Goal: Check status

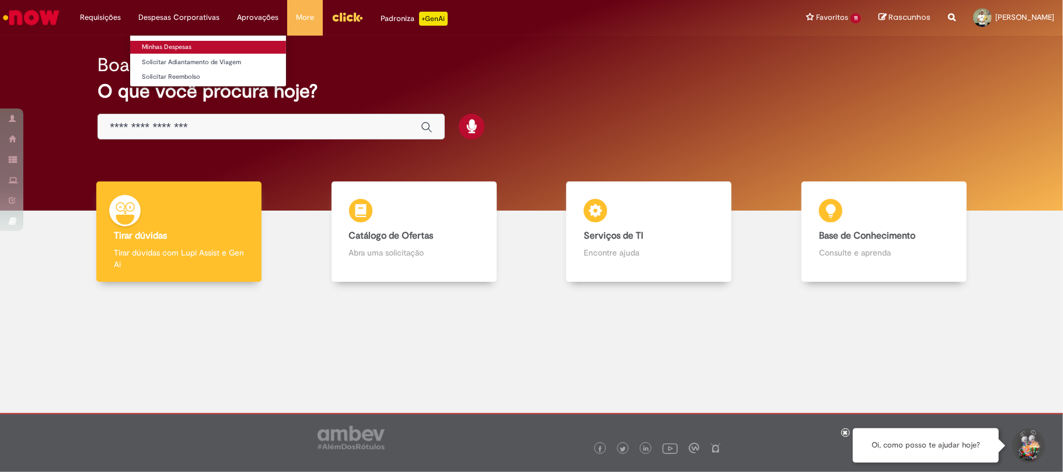
click at [183, 43] on link "Minhas Despesas" at bounding box center [208, 47] width 156 height 13
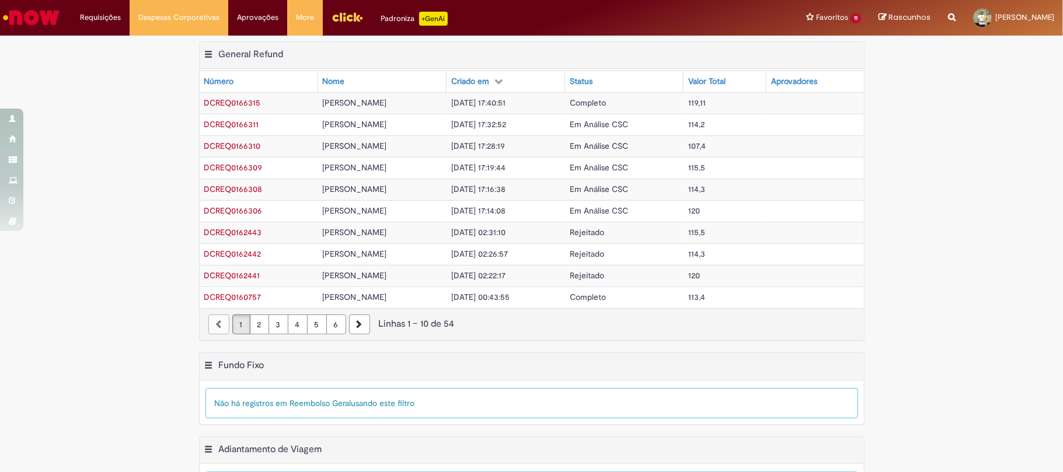
click at [605, 102] on span "Completo" at bounding box center [588, 102] width 36 height 11
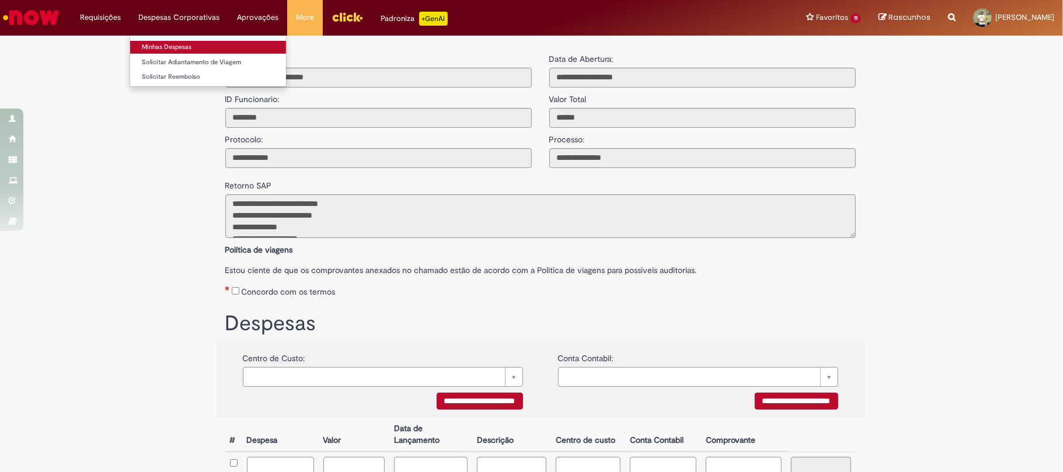
click at [191, 47] on link "Minhas Despesas" at bounding box center [208, 47] width 156 height 13
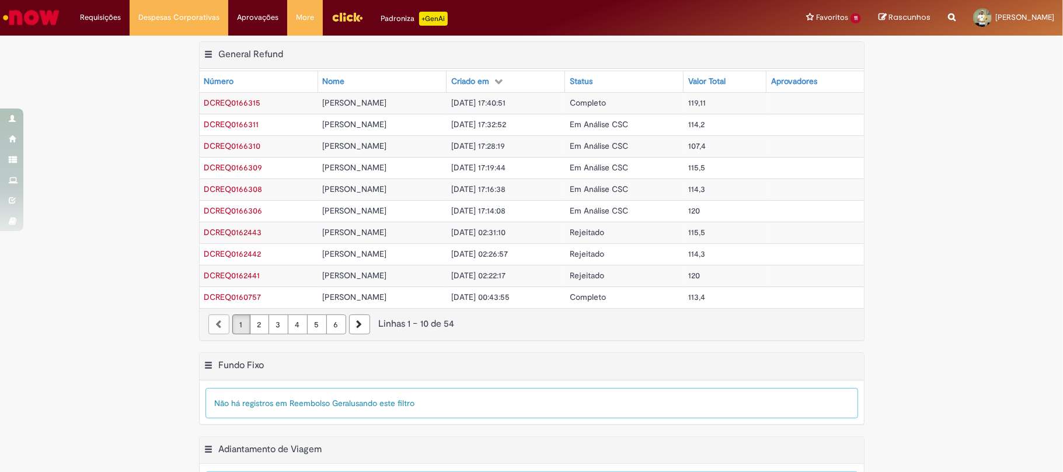
click at [607, 124] on span "Em Análise CSC" at bounding box center [599, 124] width 58 height 11
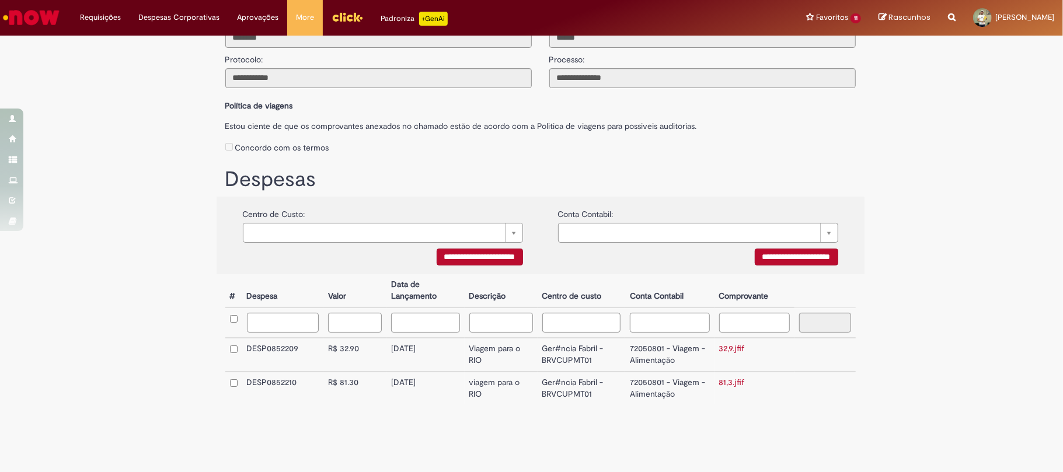
scroll to position [83, 0]
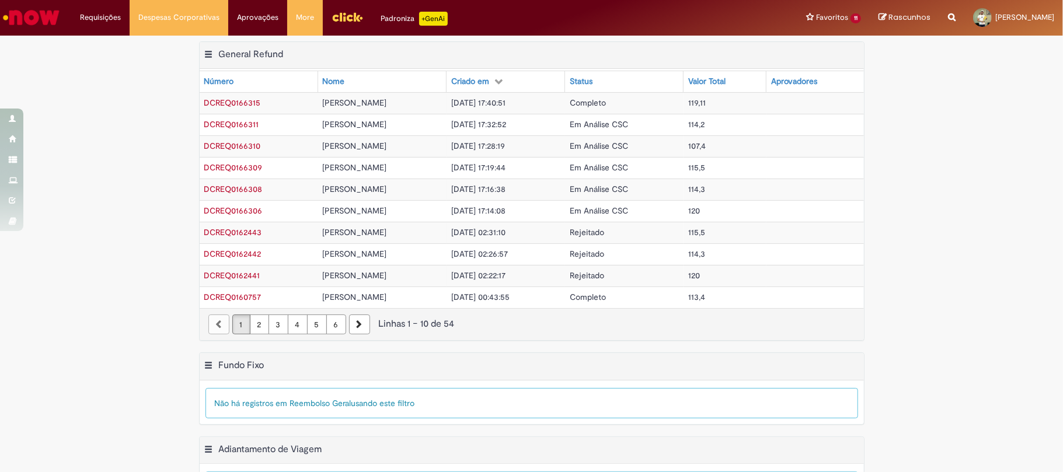
click at [618, 148] on span "Em Análise CSC" at bounding box center [599, 146] width 58 height 11
